Goal: Task Accomplishment & Management: Manage account settings

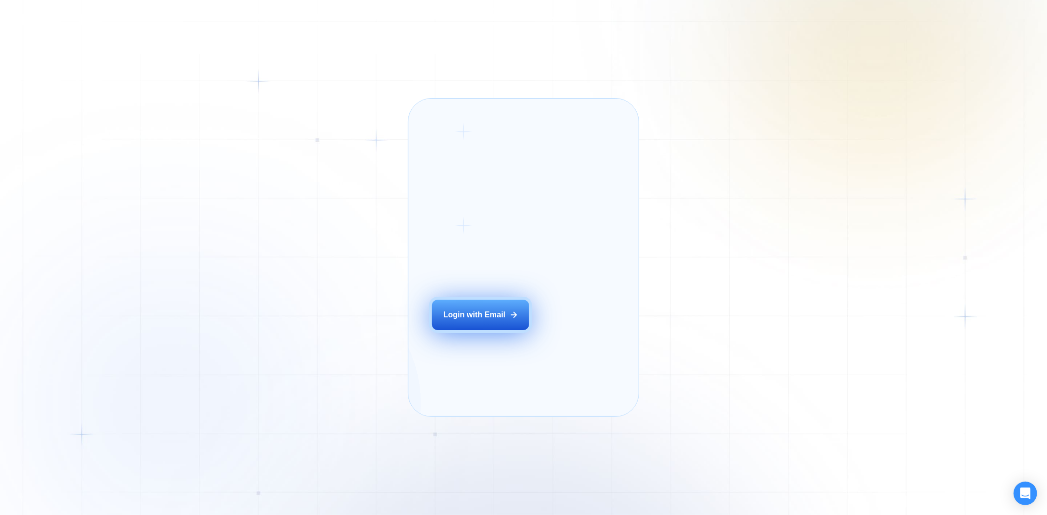
click at [457, 325] on button "Login with Email" at bounding box center [480, 315] width 97 height 30
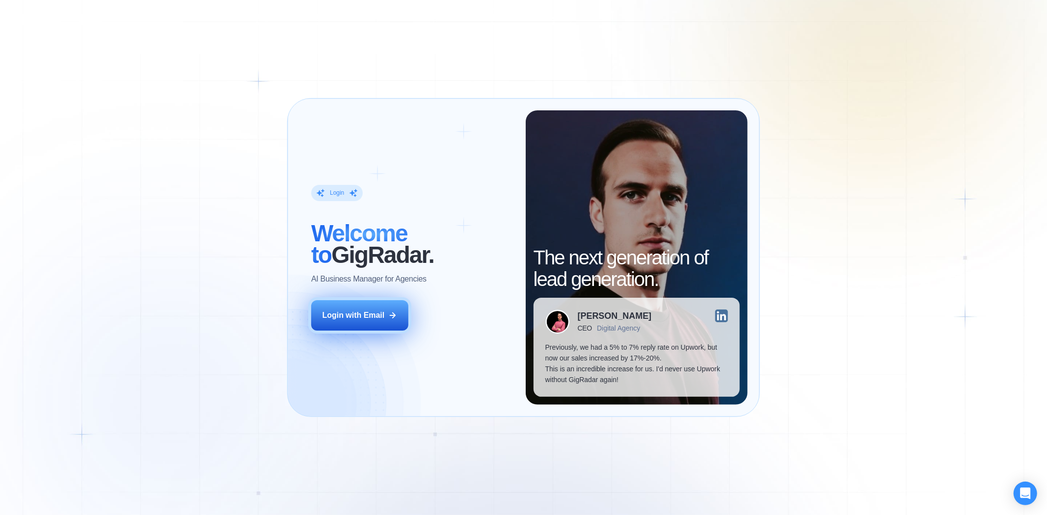
click at [389, 305] on button "Login with Email" at bounding box center [359, 315] width 97 height 30
